Goal: Information Seeking & Learning: Learn about a topic

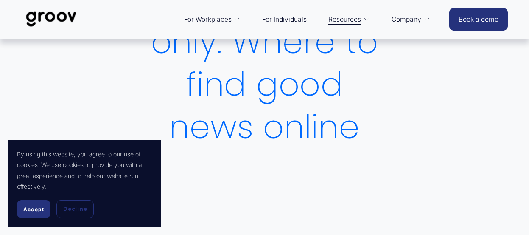
scroll to position [212, 0]
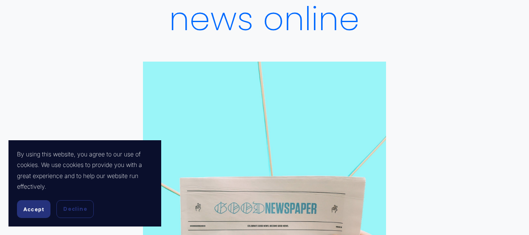
click at [39, 213] on button "Accept" at bounding box center [34, 209] width 34 height 18
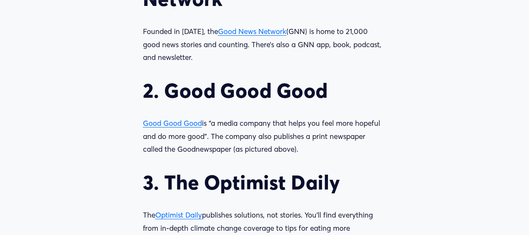
scroll to position [807, 0]
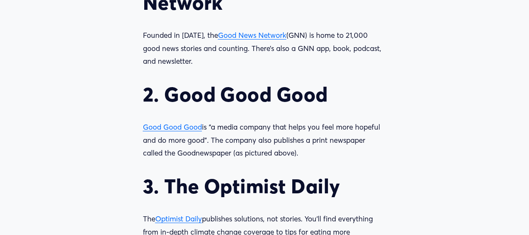
click at [169, 128] on span "Good Good Good" at bounding box center [172, 126] width 59 height 9
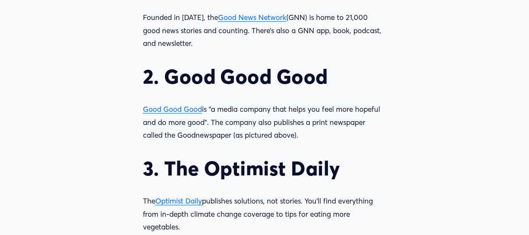
scroll to position [849, 0]
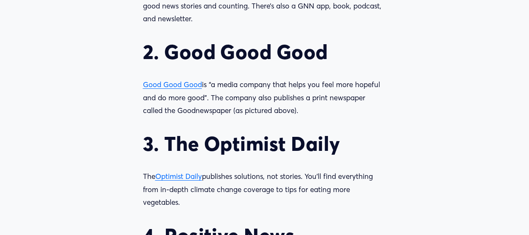
click at [189, 180] on span "Optimist Daily" at bounding box center [178, 176] width 47 height 9
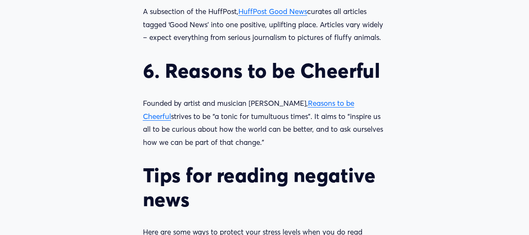
scroll to position [1146, 0]
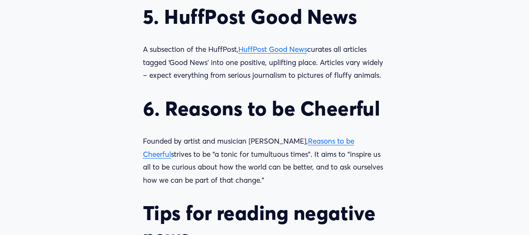
click at [340, 141] on span "Reasons to be Cheerful" at bounding box center [248, 147] width 211 height 22
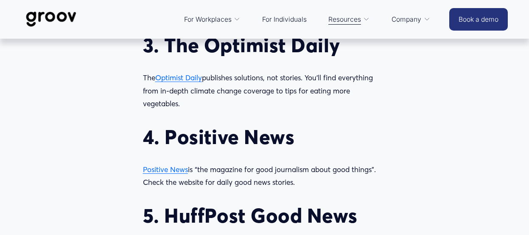
scroll to position [977, 0]
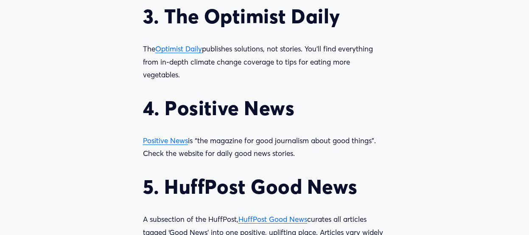
click at [196, 52] on span "Optimist Daily" at bounding box center [178, 48] width 47 height 9
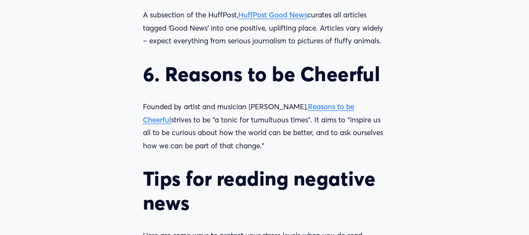
scroll to position [1189, 0]
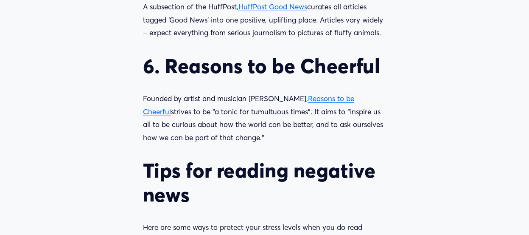
click at [320, 98] on span "Reasons to be Cheerful" at bounding box center [248, 105] width 211 height 22
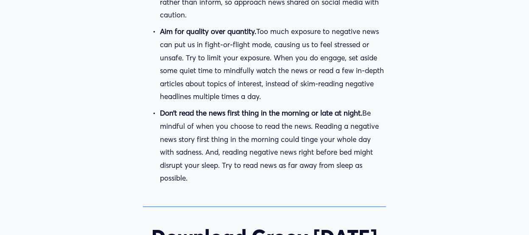
scroll to position [1613, 0]
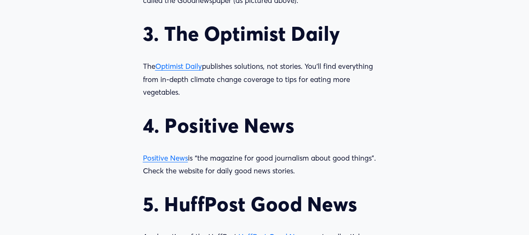
scroll to position [934, 0]
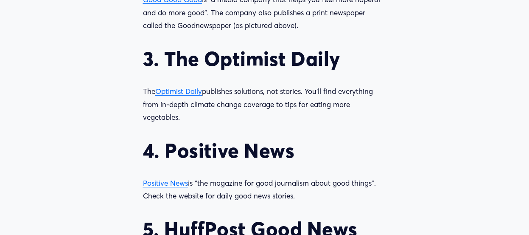
click at [177, 92] on span "Optimist Daily" at bounding box center [178, 91] width 47 height 9
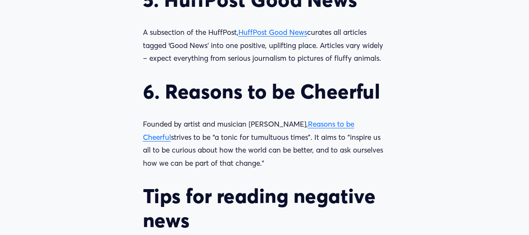
scroll to position [1189, 0]
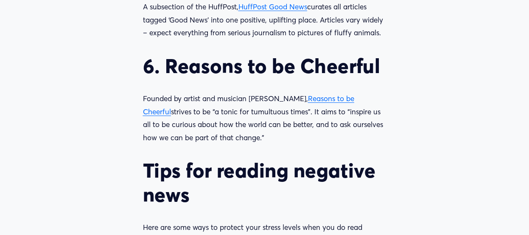
click at [318, 107] on p "Founded by artist and musician [PERSON_NAME], Reasons to be Cheerful strives to…" at bounding box center [265, 118] width 244 height 52
click at [319, 103] on span "Reasons to be Cheerful" at bounding box center [248, 105] width 211 height 22
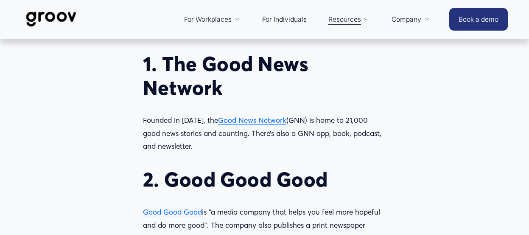
scroll to position [594, 0]
